Goal: Information Seeking & Learning: Learn about a topic

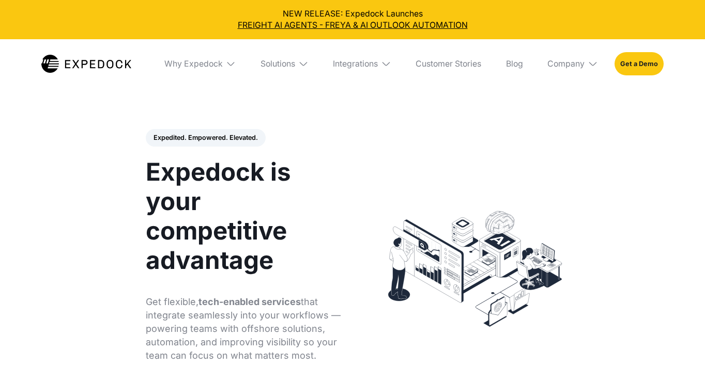
select select
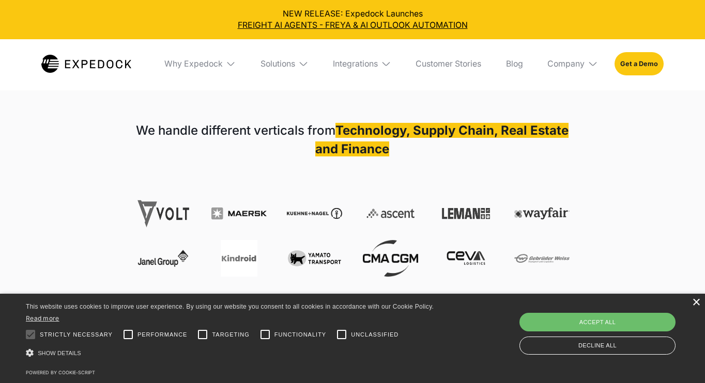
click at [696, 302] on div "×" at bounding box center [696, 303] width 8 height 8
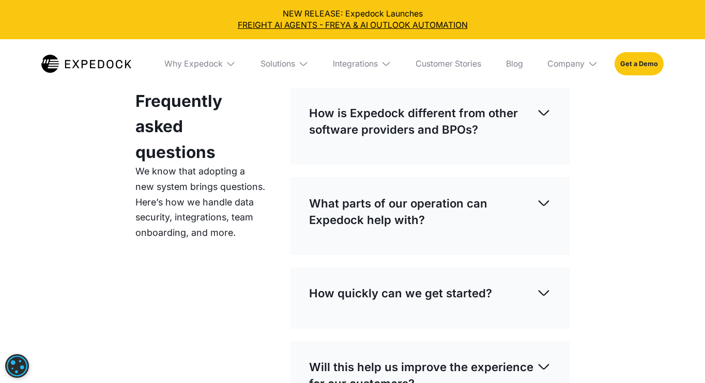
click at [547, 111] on img at bounding box center [543, 112] width 14 height 14
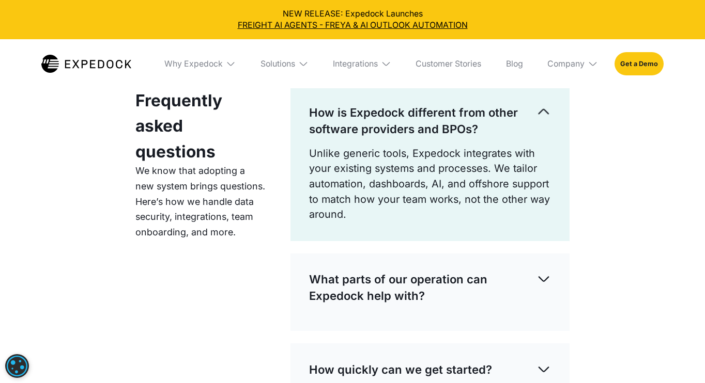
click at [547, 111] on img at bounding box center [543, 112] width 14 height 14
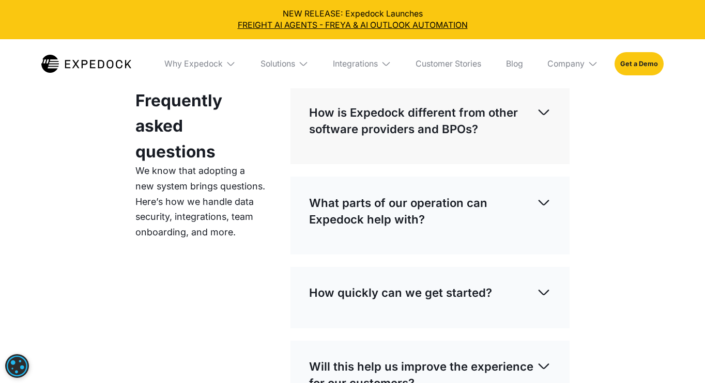
click at [547, 111] on img at bounding box center [543, 112] width 14 height 14
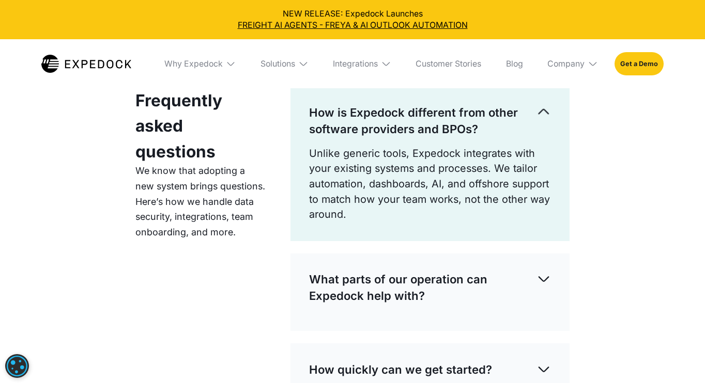
click at [547, 111] on img at bounding box center [543, 112] width 14 height 14
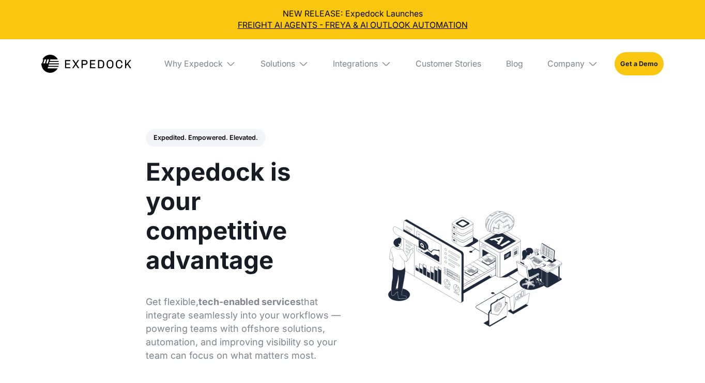
select select
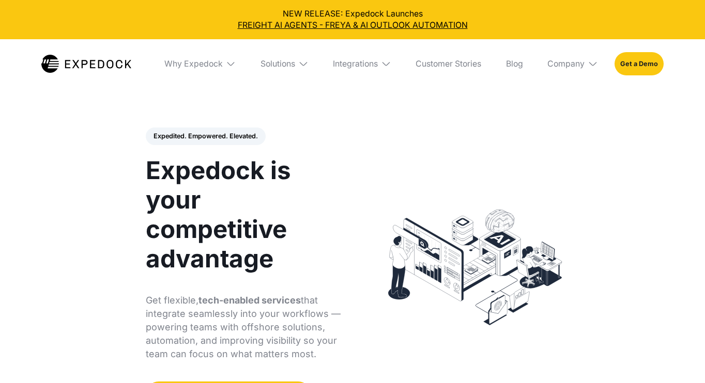
scroll to position [6, 0]
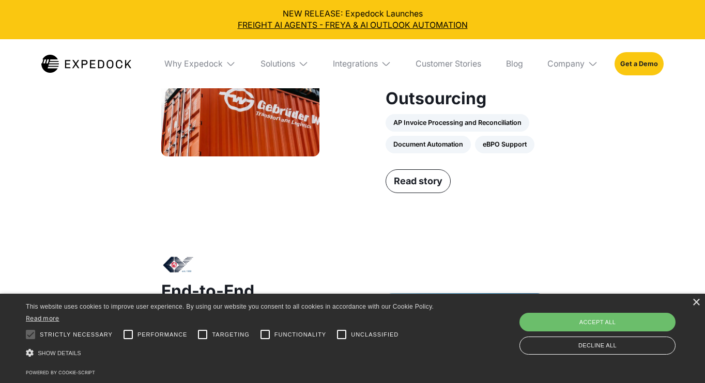
click at [452, 235] on div "Global Logistics Excellence Through Smart Automation and Strategic Outsourcing …" at bounding box center [352, 351] width 393 height 882
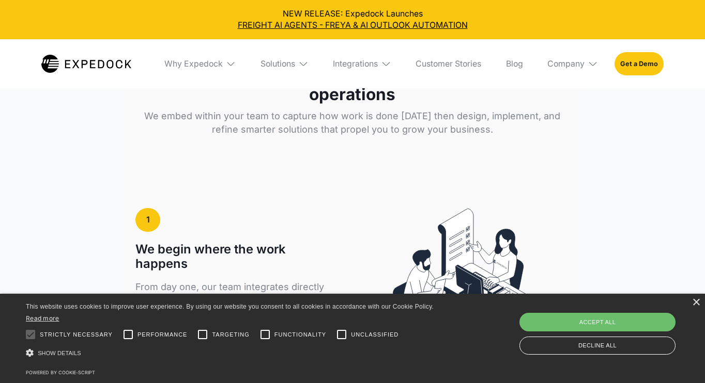
scroll to position [1739, 0]
click at [582, 343] on div "Decline all" at bounding box center [597, 346] width 156 height 18
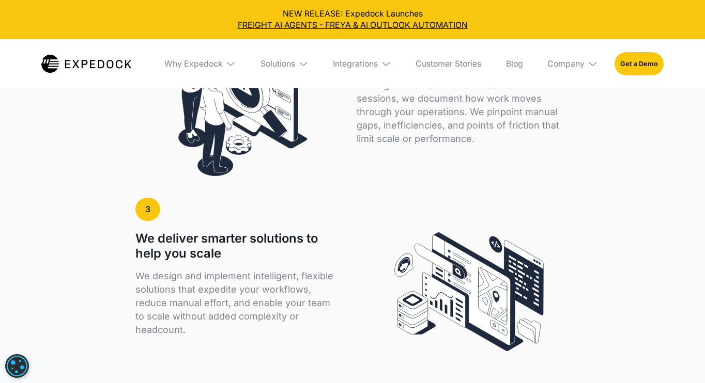
scroll to position [2169, 0]
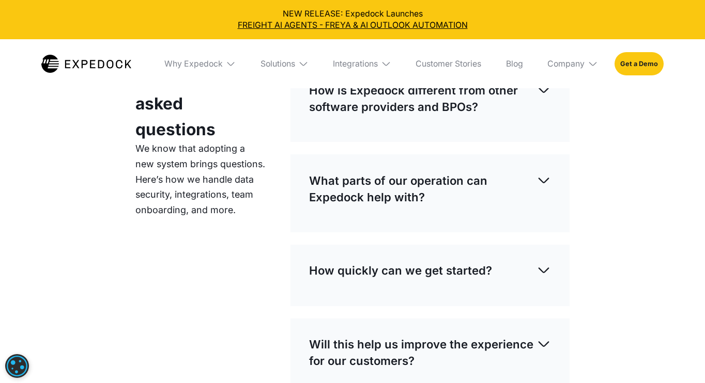
click at [262, 258] on div "Frequently asked questions We know that adopting a new system brings questions.…" at bounding box center [200, 250] width 130 height 371
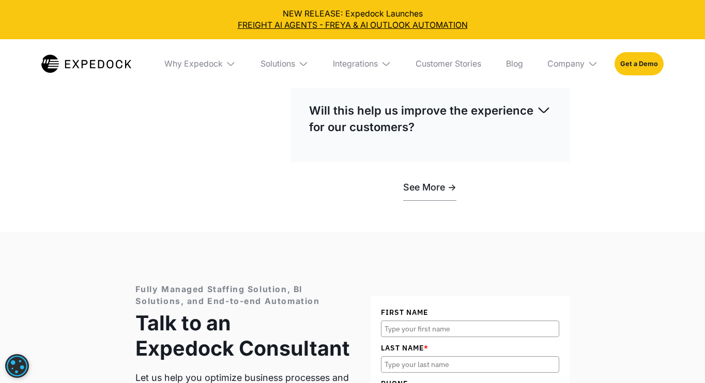
scroll to position [3245, 0]
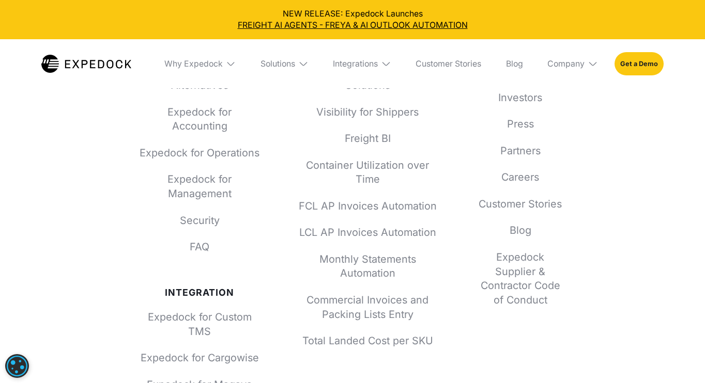
scroll to position [3889, 0]
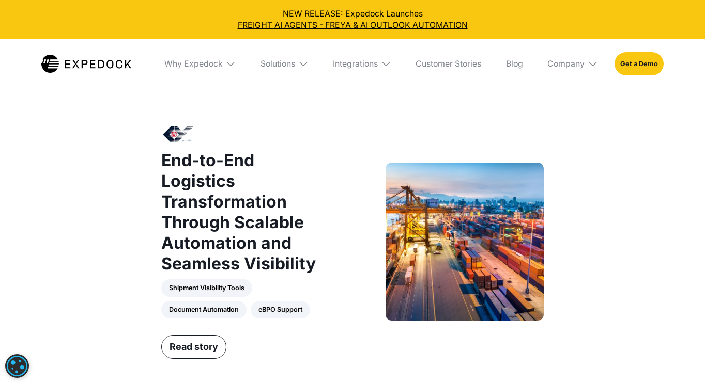
click at [554, 223] on div "Global Logistics Excellence Through Smart Automation and Strategic Outsourcing …" at bounding box center [352, 220] width 434 height 882
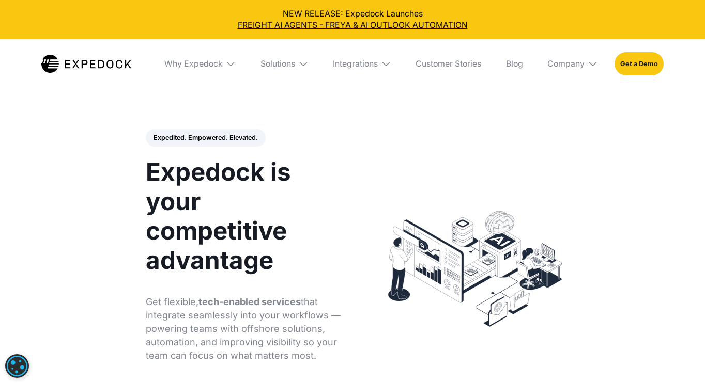
scroll to position [0, 0]
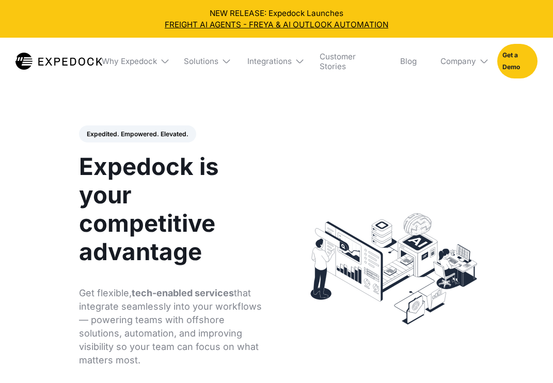
select select
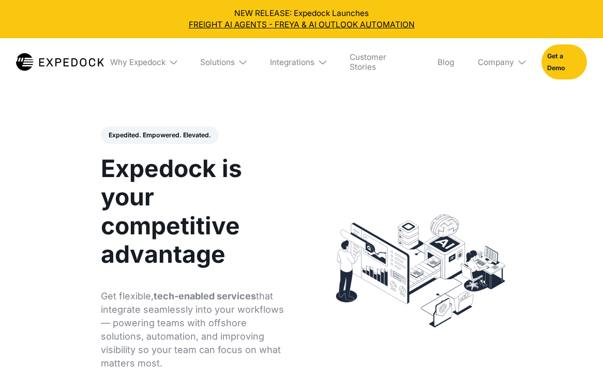
select select
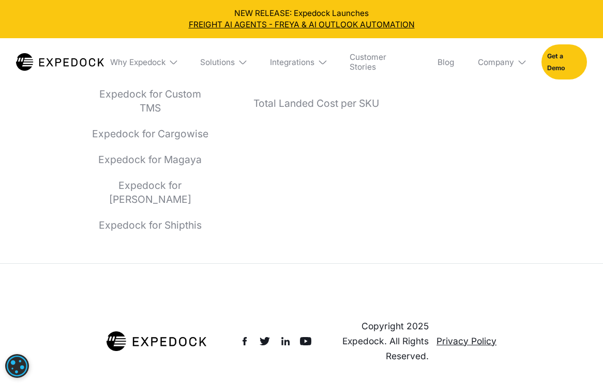
click at [349, 213] on div "Solutions Fully Managed Staffing Solutions Visibility for Shippers Freight BI C…" at bounding box center [316, 36] width 149 height 394
